Goal: Task Accomplishment & Management: Complete application form

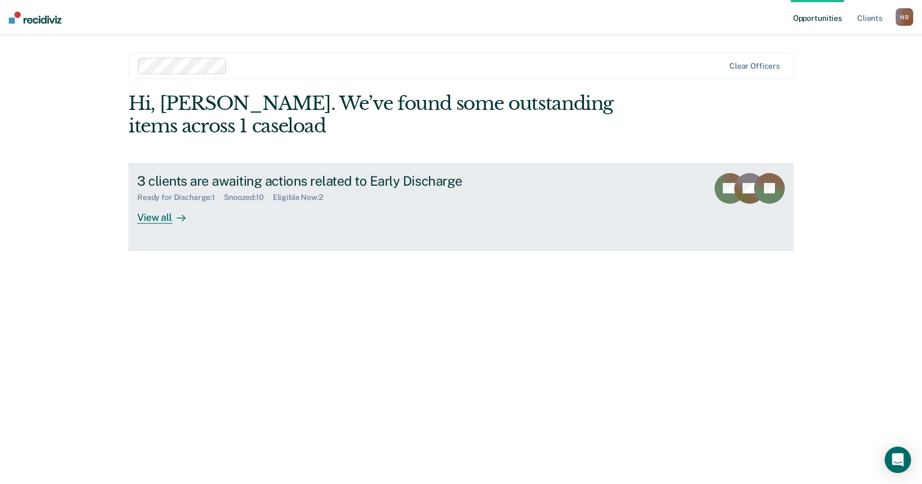
click at [172, 175] on div "3 clients are awaiting actions related to Early Discharge" at bounding box center [329, 181] width 385 height 16
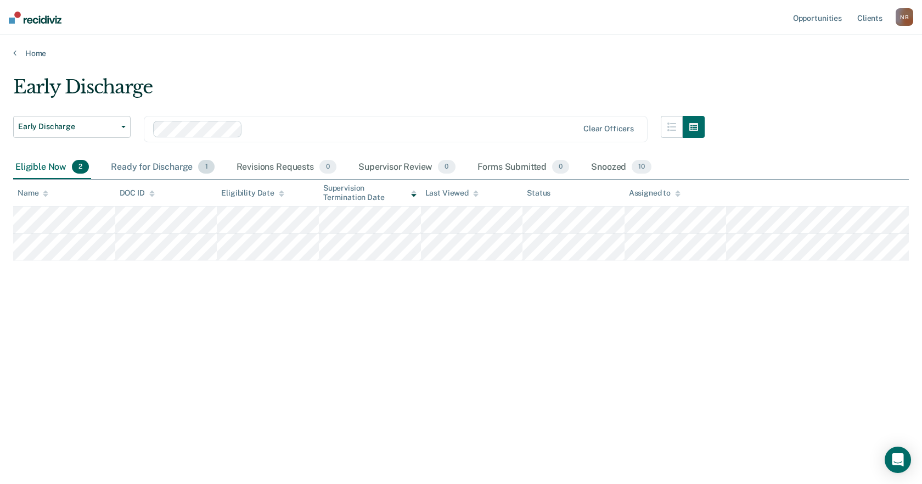
click at [148, 167] on div "Ready for Discharge 1" at bounding box center [163, 167] width 108 height 24
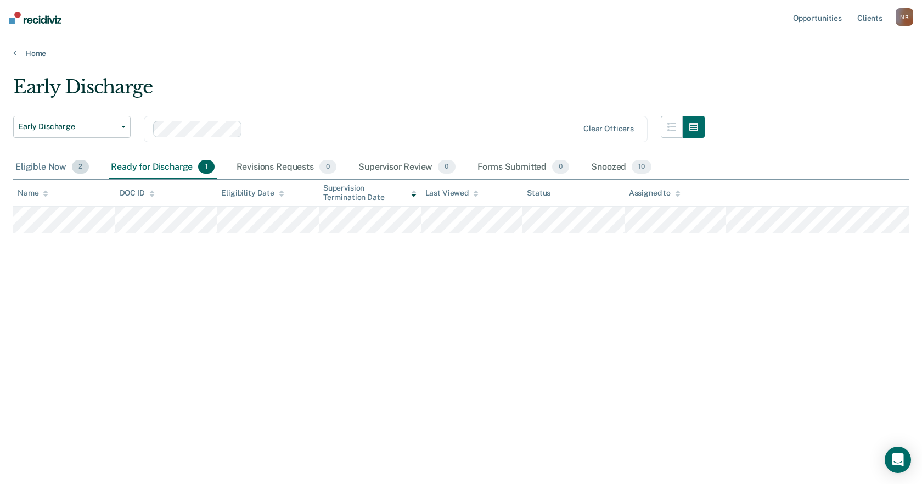
click at [54, 170] on div "Eligible Now 2" at bounding box center [52, 167] width 78 height 24
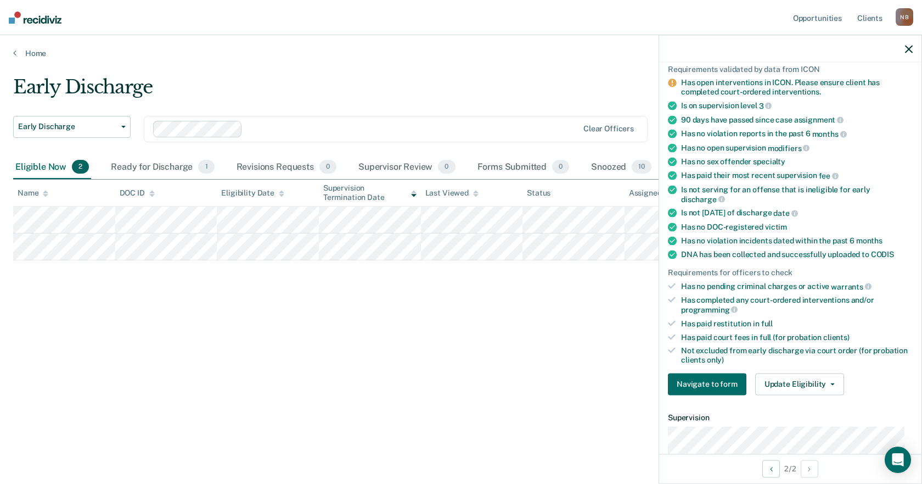
scroll to position [110, 0]
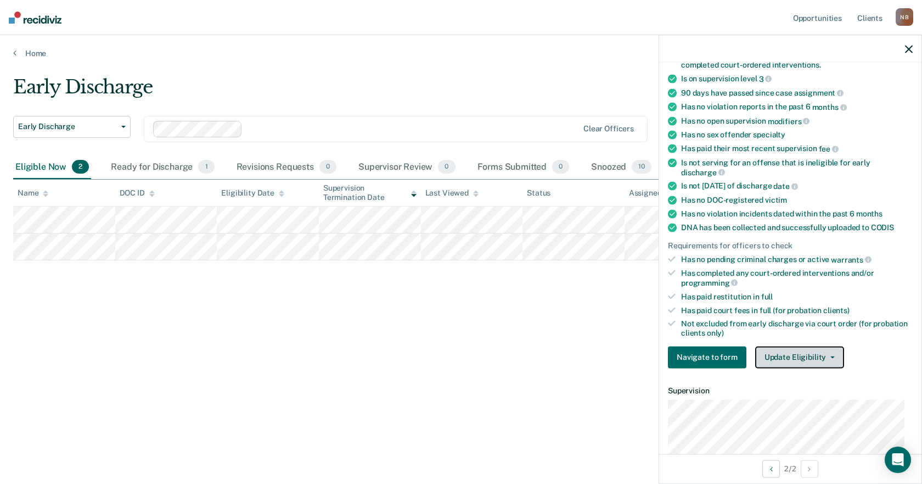
click at [776, 349] on button "Update Eligibility" at bounding box center [799, 357] width 89 height 22
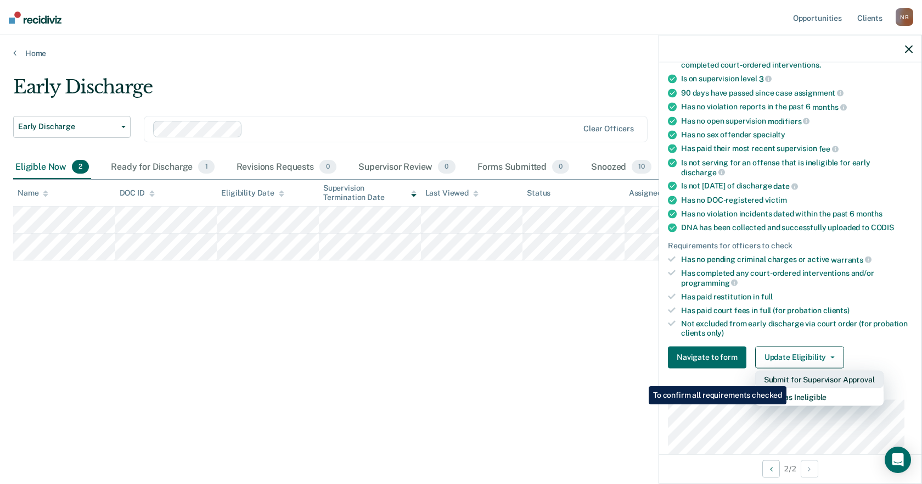
click at [788, 378] on button "Submit for Supervisor Approval" at bounding box center [819, 379] width 128 height 18
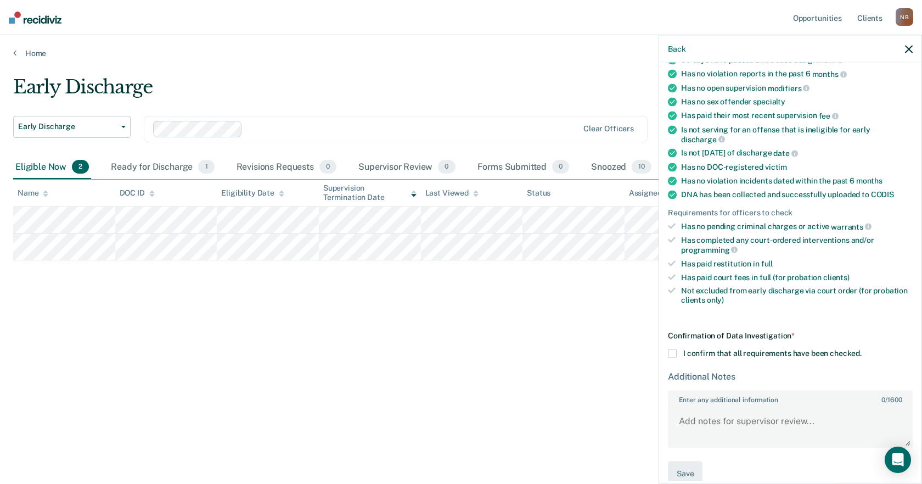
scroll to position [159, 0]
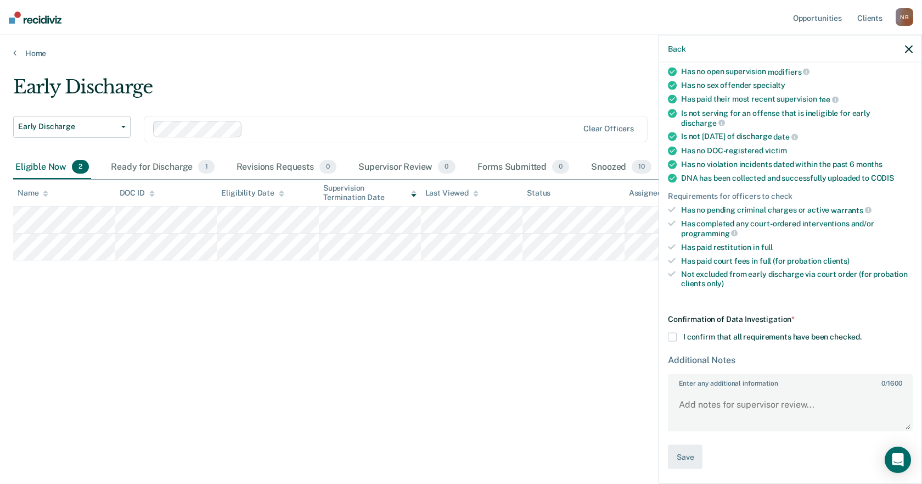
click at [787, 338] on span "I confirm that all requirements have been checked." at bounding box center [772, 336] width 178 height 9
click at [862, 332] on input "I confirm that all requirements have been checked." at bounding box center [862, 332] width 0 height 0
click at [779, 404] on textarea "Enter any additional information 0 / 1600" at bounding box center [790, 409] width 243 height 41
click at [733, 397] on textarea "Client" at bounding box center [790, 409] width 243 height 41
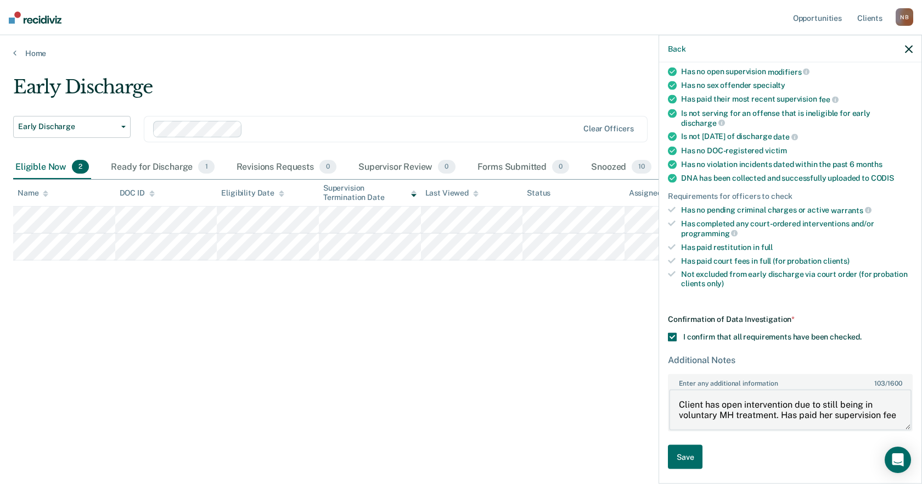
scroll to position [2, 0]
click at [780, 422] on textarea "Client has open intervention due to still being in voluntary MH treatment. Has …" at bounding box center [790, 409] width 243 height 41
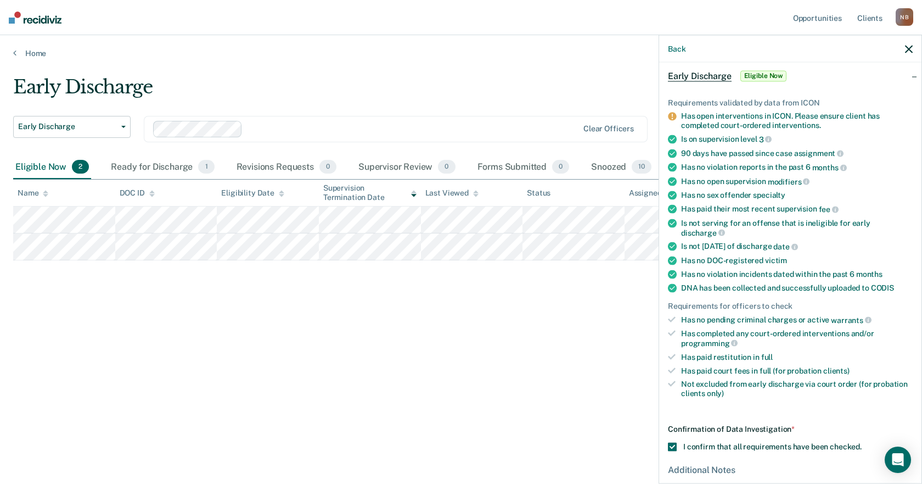
scroll to position [159, 0]
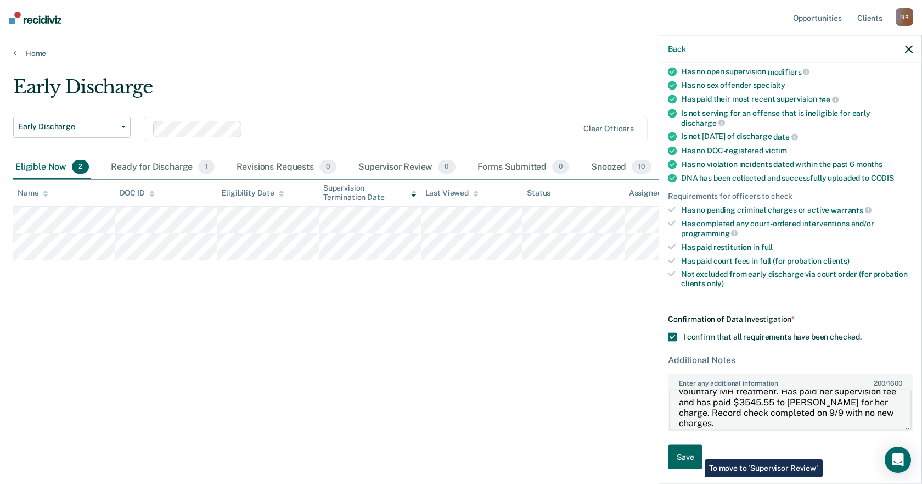
type textarea "Client has open intervention due to still being in voluntary MH treatment. Has …"
click at [697, 451] on button "Save" at bounding box center [685, 456] width 35 height 25
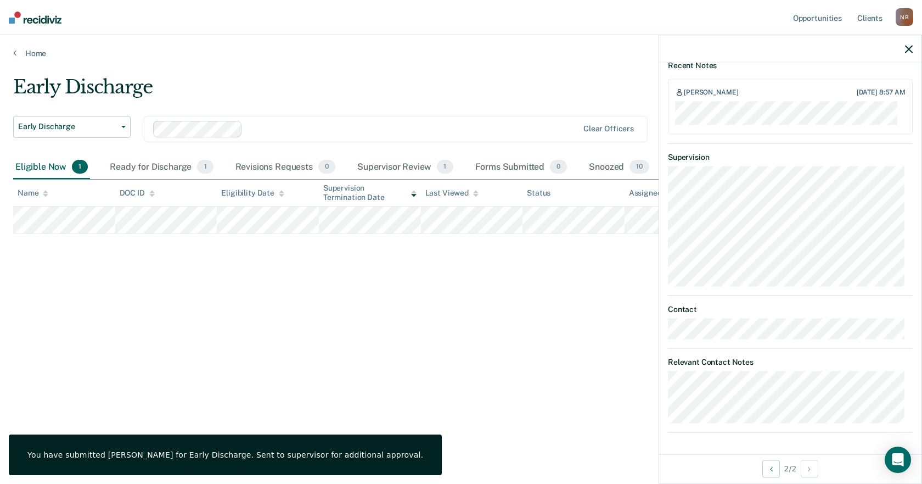
scroll to position [105, 0]
